Goal: Check status: Check status

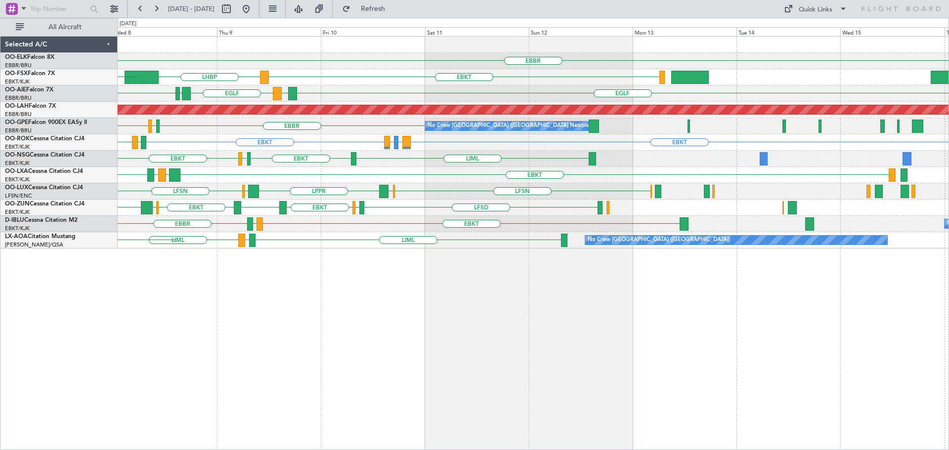
click at [287, 185] on div "EBBR LIML EBKT LHBP KTEB KPVD [GEOGRAPHIC_DATA] LEMD [GEOGRAPHIC_DATA] LEMD LED…" at bounding box center [533, 143] width 831 height 212
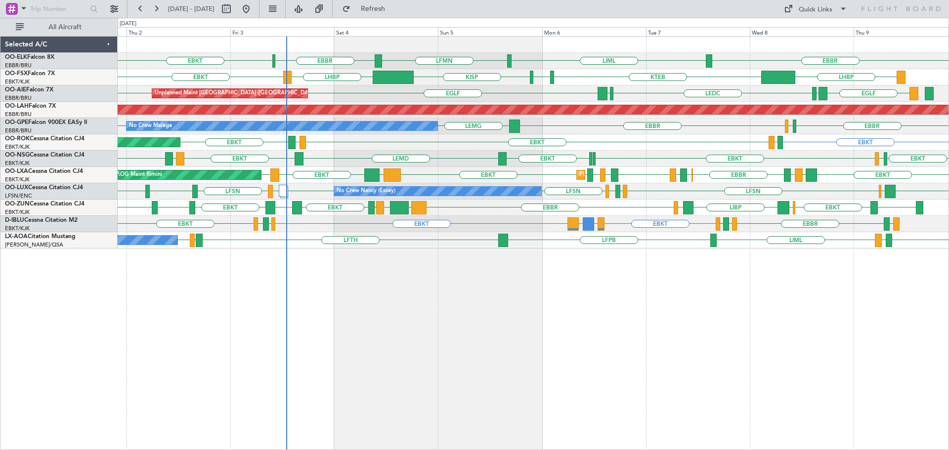
click at [422, 184] on div "LIML LFMN [GEOGRAPHIC_DATA] EBKT [GEOGRAPHIC_DATA] KTEB KPVD [GEOGRAPHIC_DATA] …" at bounding box center [533, 143] width 831 height 212
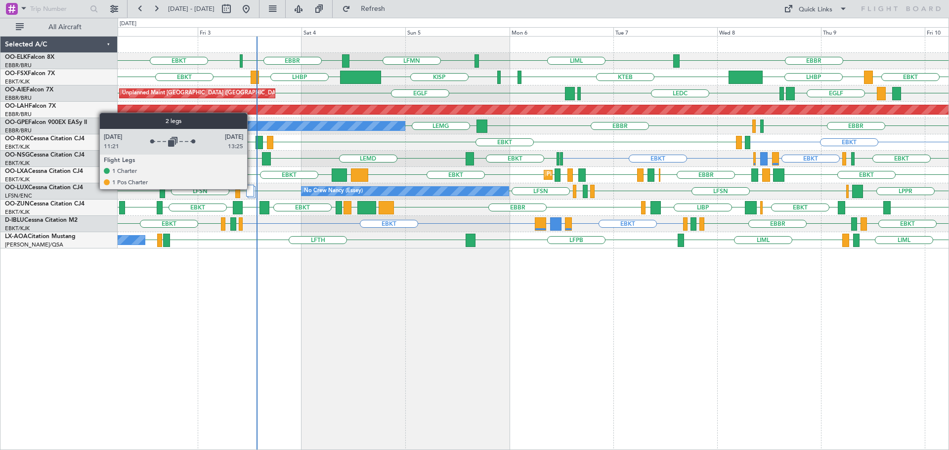
click at [252, 189] on div at bounding box center [250, 191] width 8 height 12
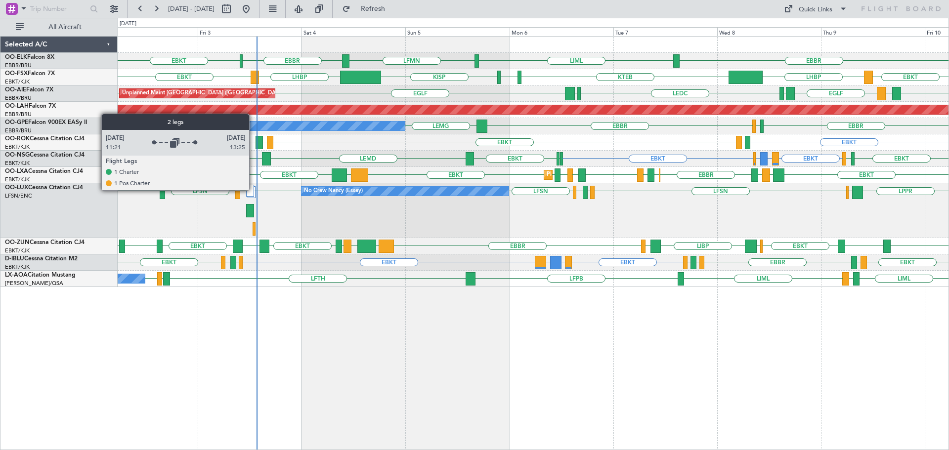
click at [254, 190] on div at bounding box center [250, 191] width 8 height 12
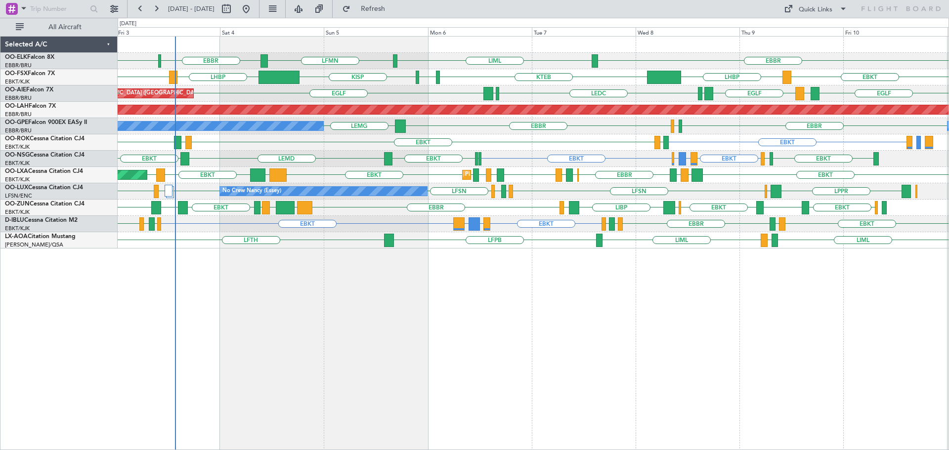
click at [430, 190] on div "EBBR EBKT LFMN [GEOGRAPHIC_DATA] LIML EBKT EBKT [GEOGRAPHIC_DATA] LHBP LHBP KTE…" at bounding box center [533, 143] width 831 height 212
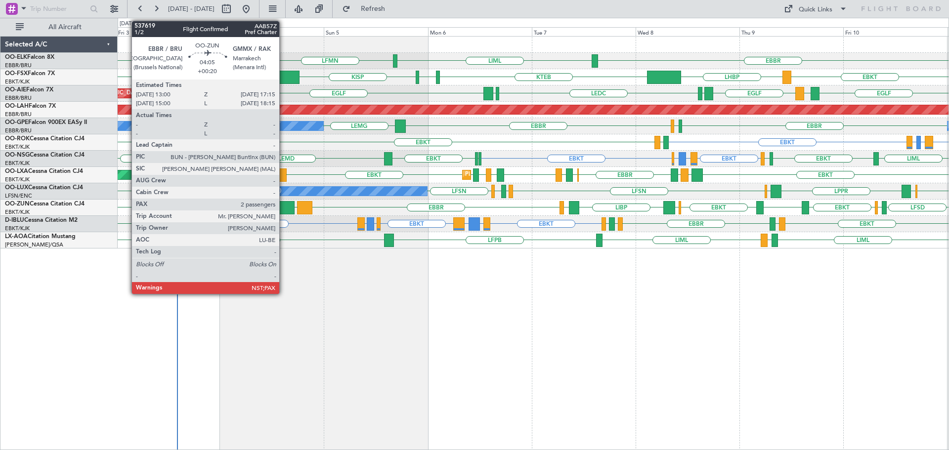
click at [284, 208] on div at bounding box center [285, 207] width 19 height 13
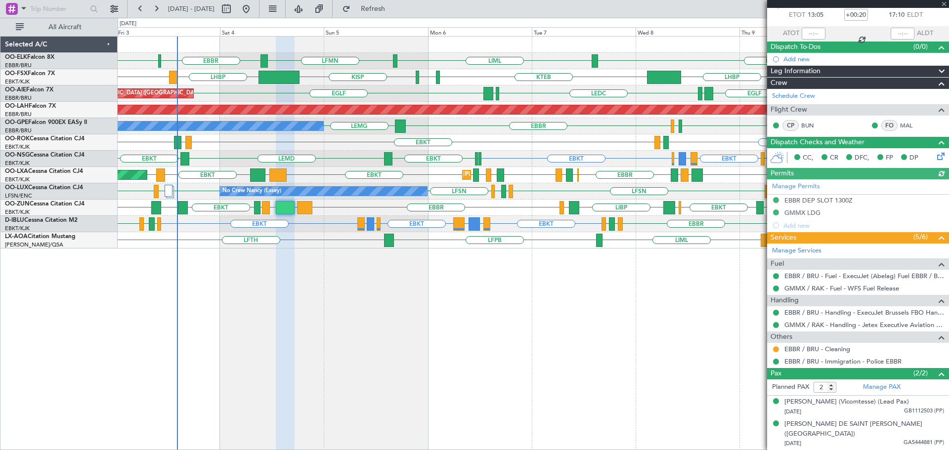
scroll to position [64, 0]
click at [943, 2] on span at bounding box center [944, 4] width 10 height 9
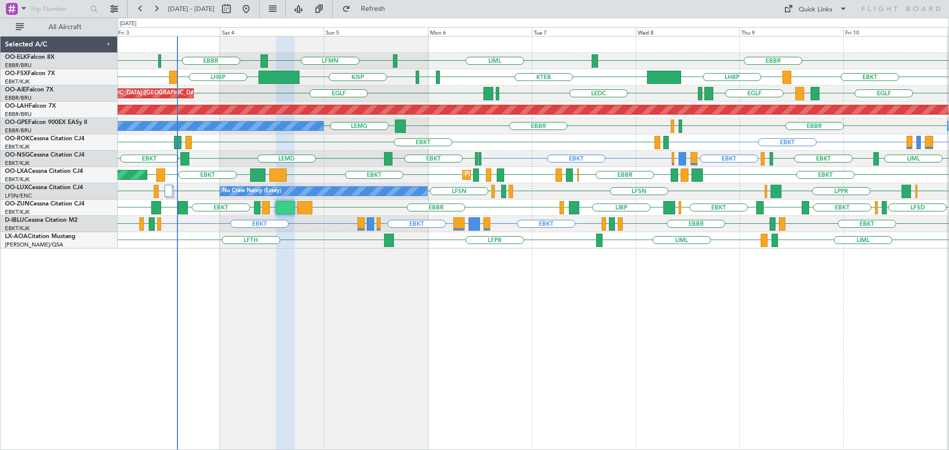
type input "0"
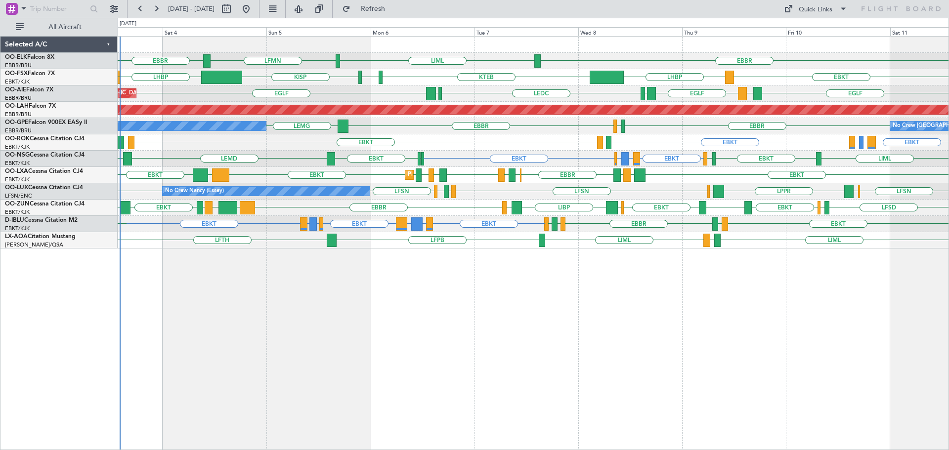
click at [650, 189] on div "EBBR LFMN LIML [GEOGRAPHIC_DATA] EBKT EBKT [GEOGRAPHIC_DATA] LHBP KTEB KPVD LHB…" at bounding box center [533, 143] width 831 height 212
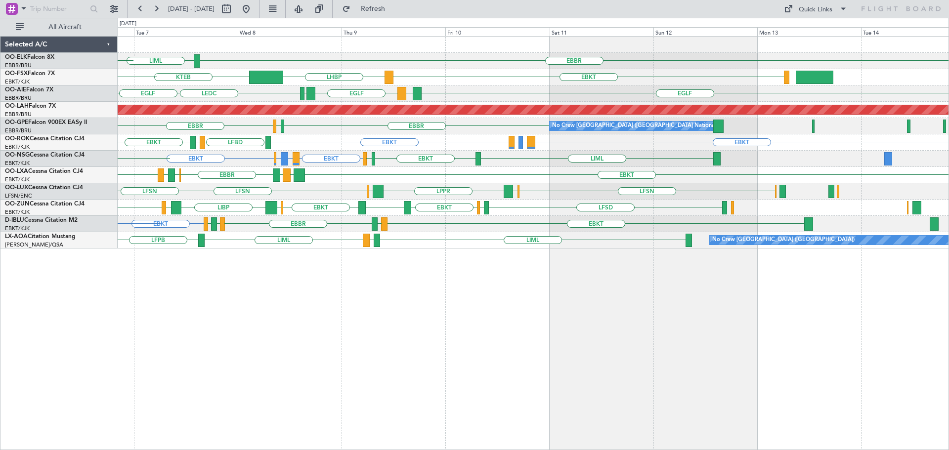
click at [374, 231] on div "EBBR LIML LFMN EBKT LHBP KTEB KPVD [GEOGRAPHIC_DATA] [GEOGRAPHIC_DATA] LEMD [GE…" at bounding box center [533, 143] width 831 height 212
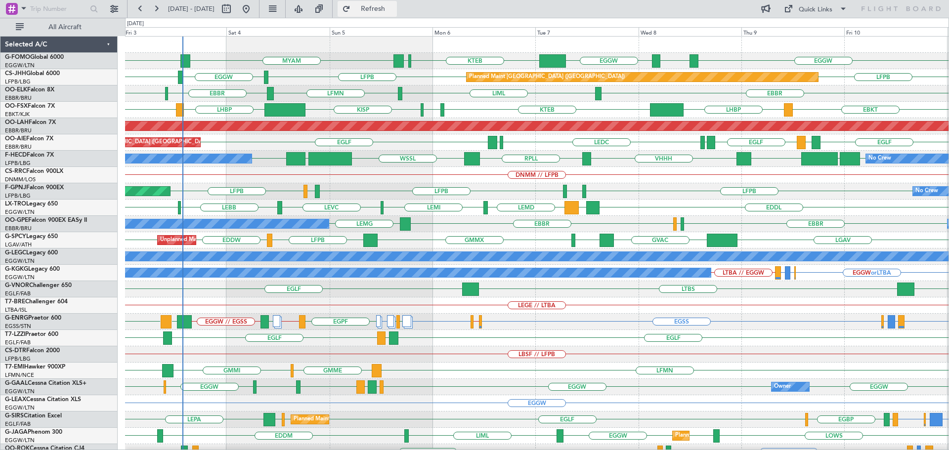
click at [389, 5] on button "Refresh" at bounding box center [367, 9] width 59 height 16
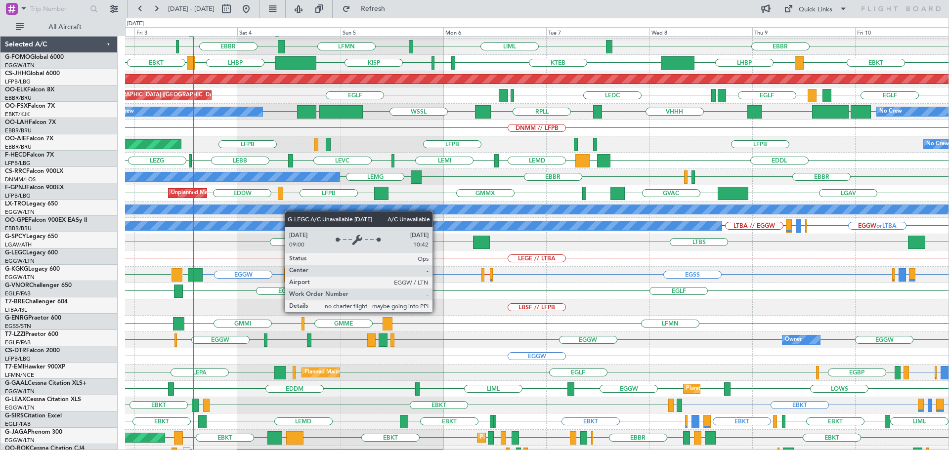
click at [290, 209] on div "A/C Unavailable London (Luton)" at bounding box center [611, 209] width 2319 height 9
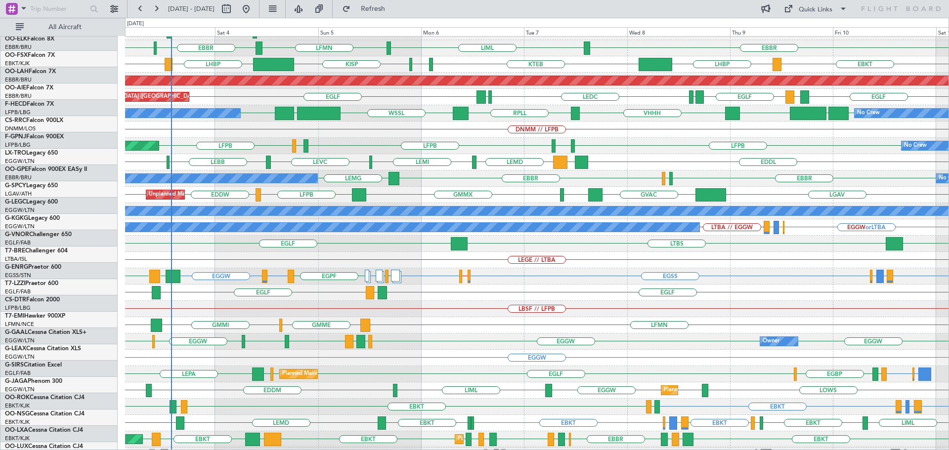
scroll to position [45, 0]
